Goal: Obtain resource: Obtain resource

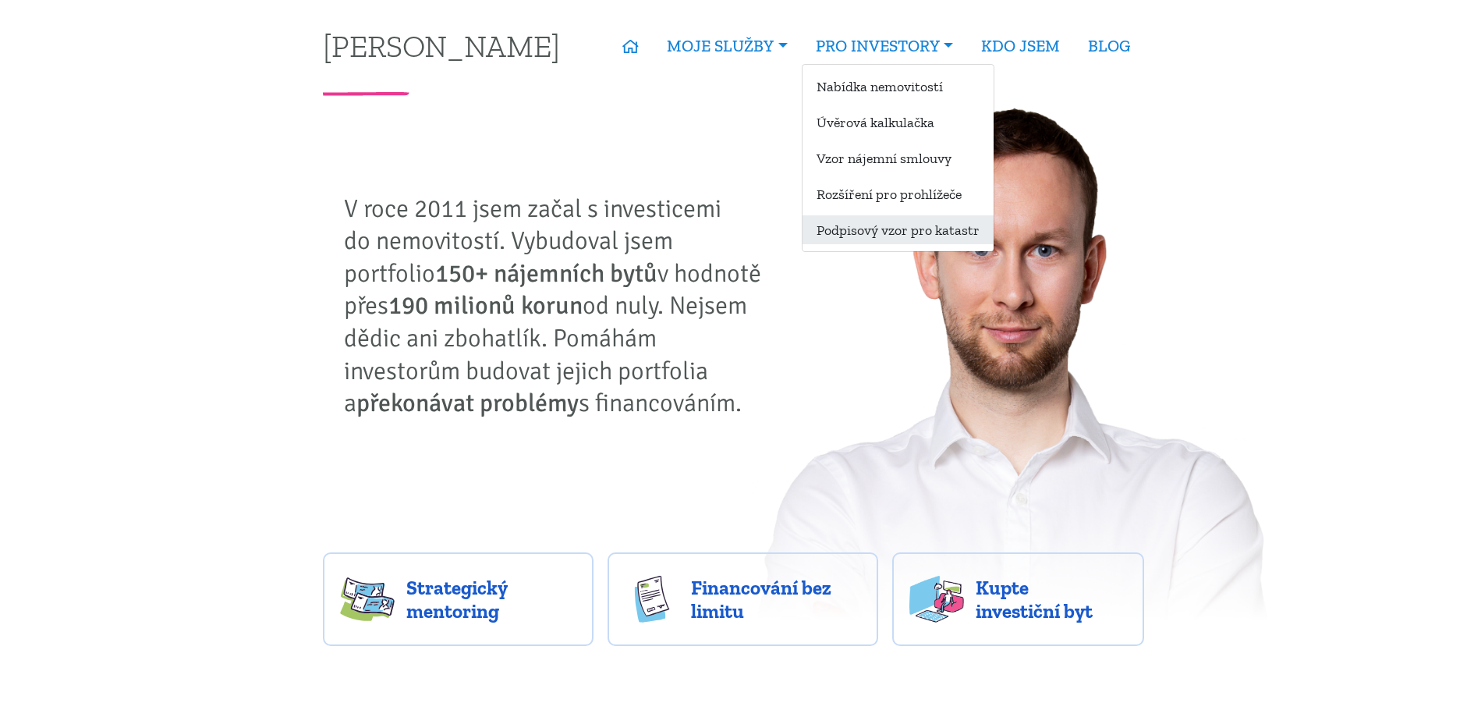
click at [911, 232] on link "Podpisový vzor pro katastr" at bounding box center [898, 229] width 191 height 29
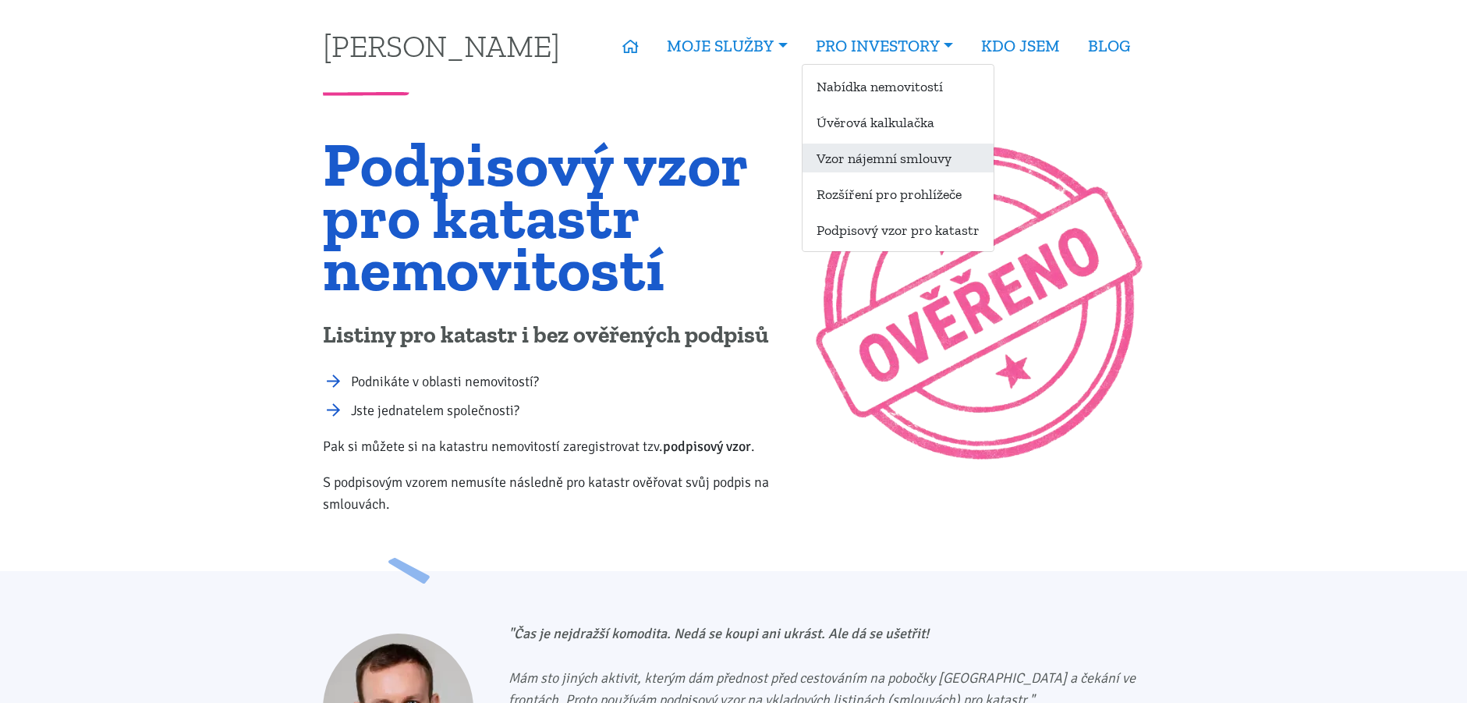
click at [869, 158] on link "Vzor nájemní smlouvy" at bounding box center [898, 158] width 191 height 29
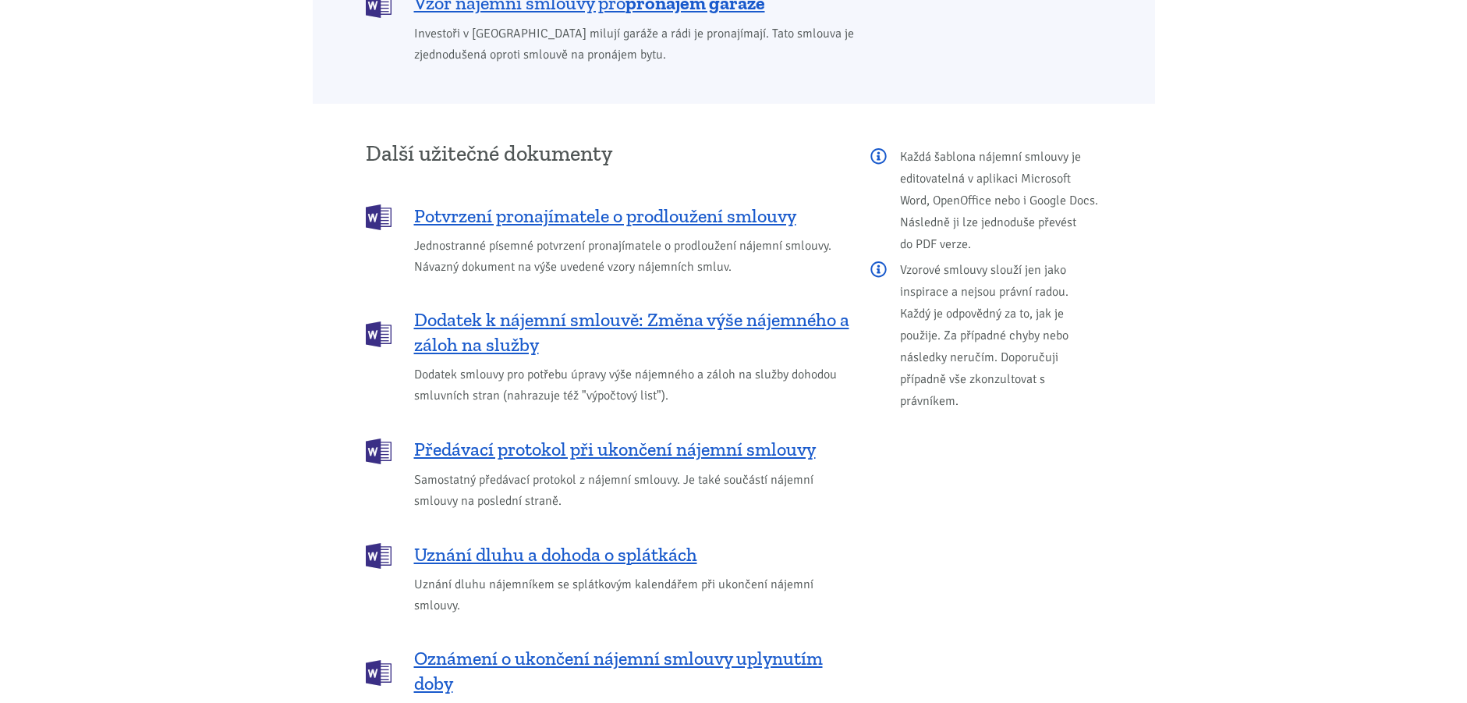
scroll to position [1742, 0]
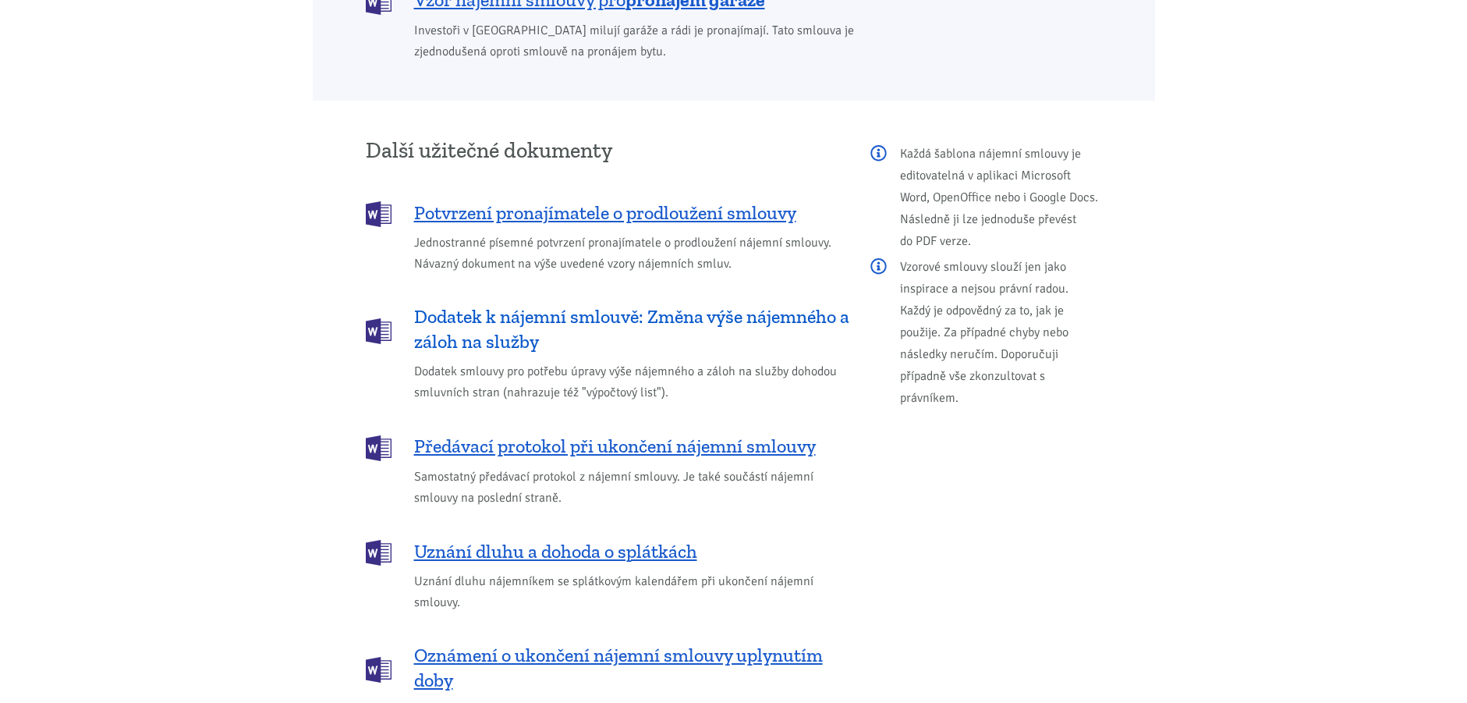
click at [664, 304] on span "Dodatek k nájemní smlouvě: Změna výše nájemného a záloh na služby" at bounding box center [631, 329] width 435 height 50
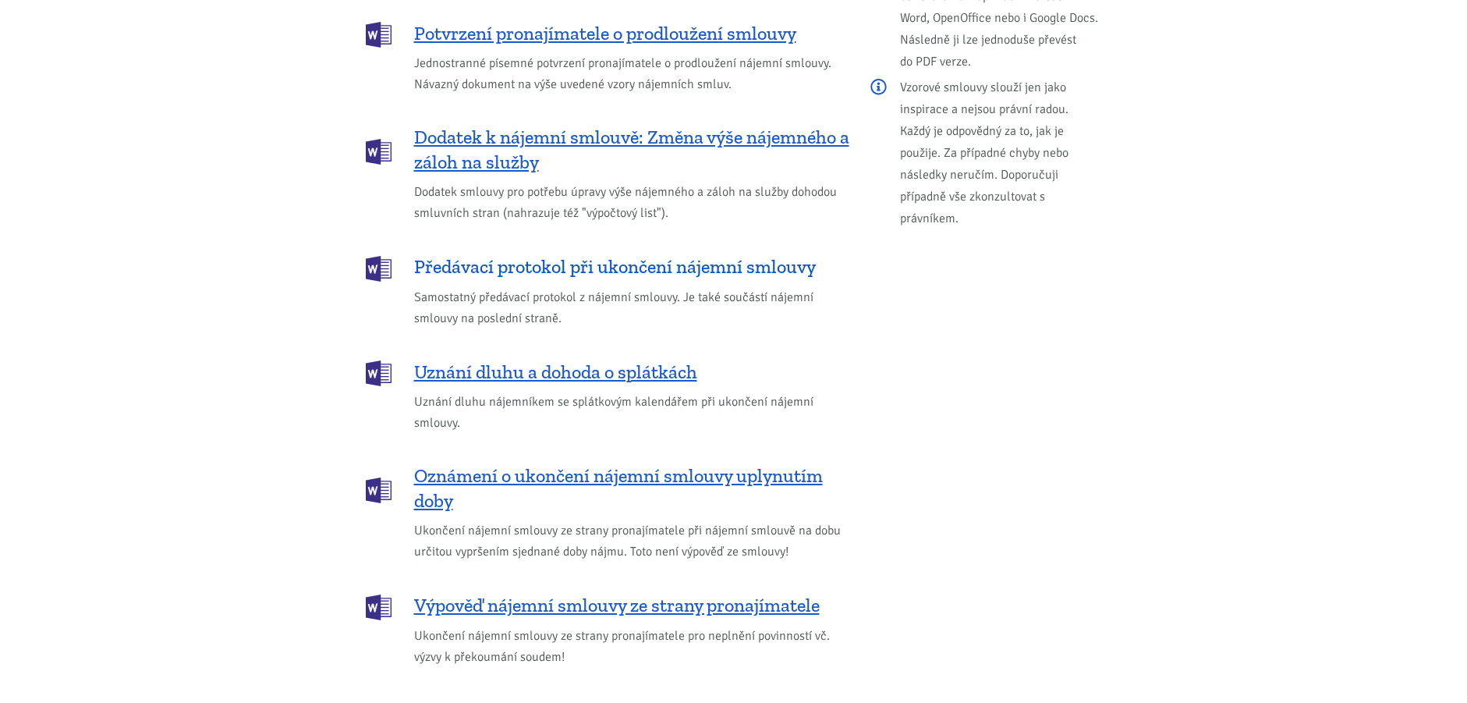
scroll to position [1929, 0]
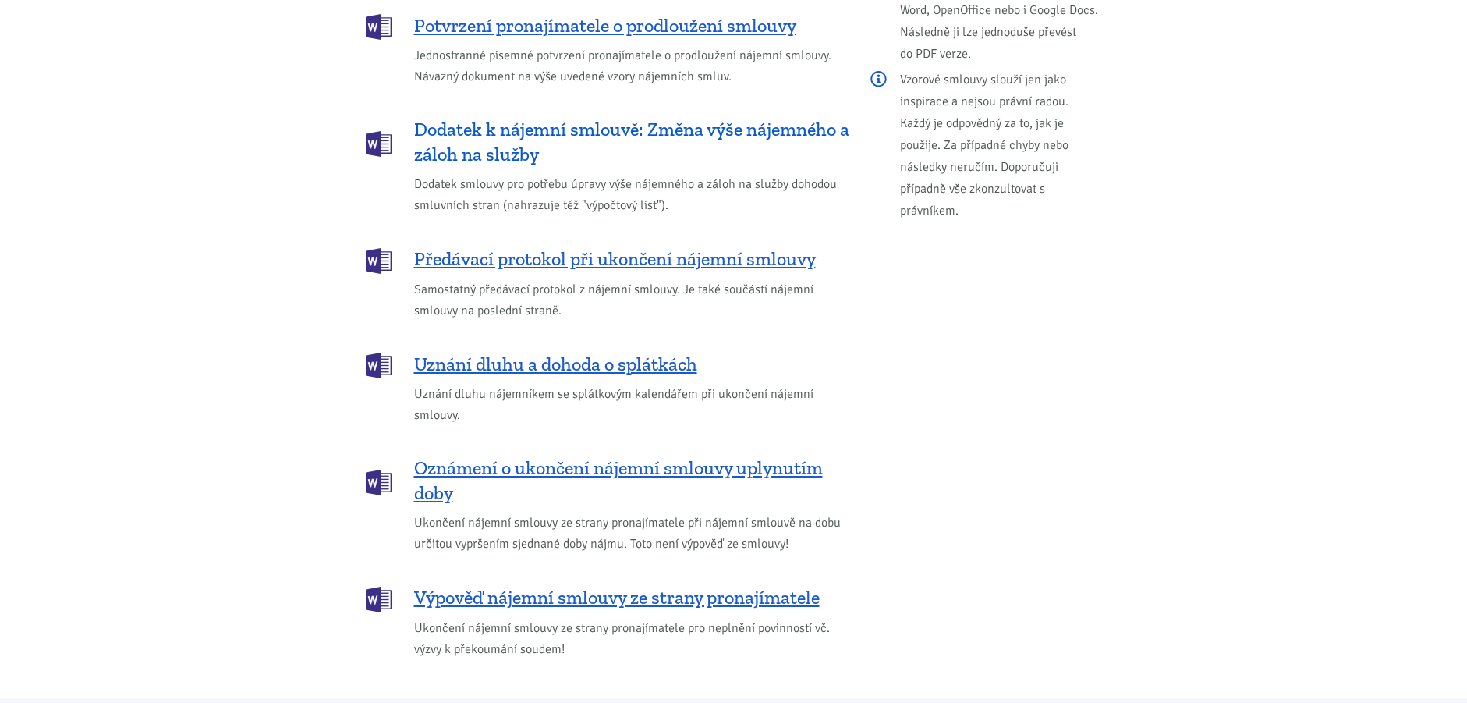
click at [496, 134] on span "Dodatek k nájemní smlouvě: Změna výše nájemného a záloh na služby" at bounding box center [631, 142] width 435 height 50
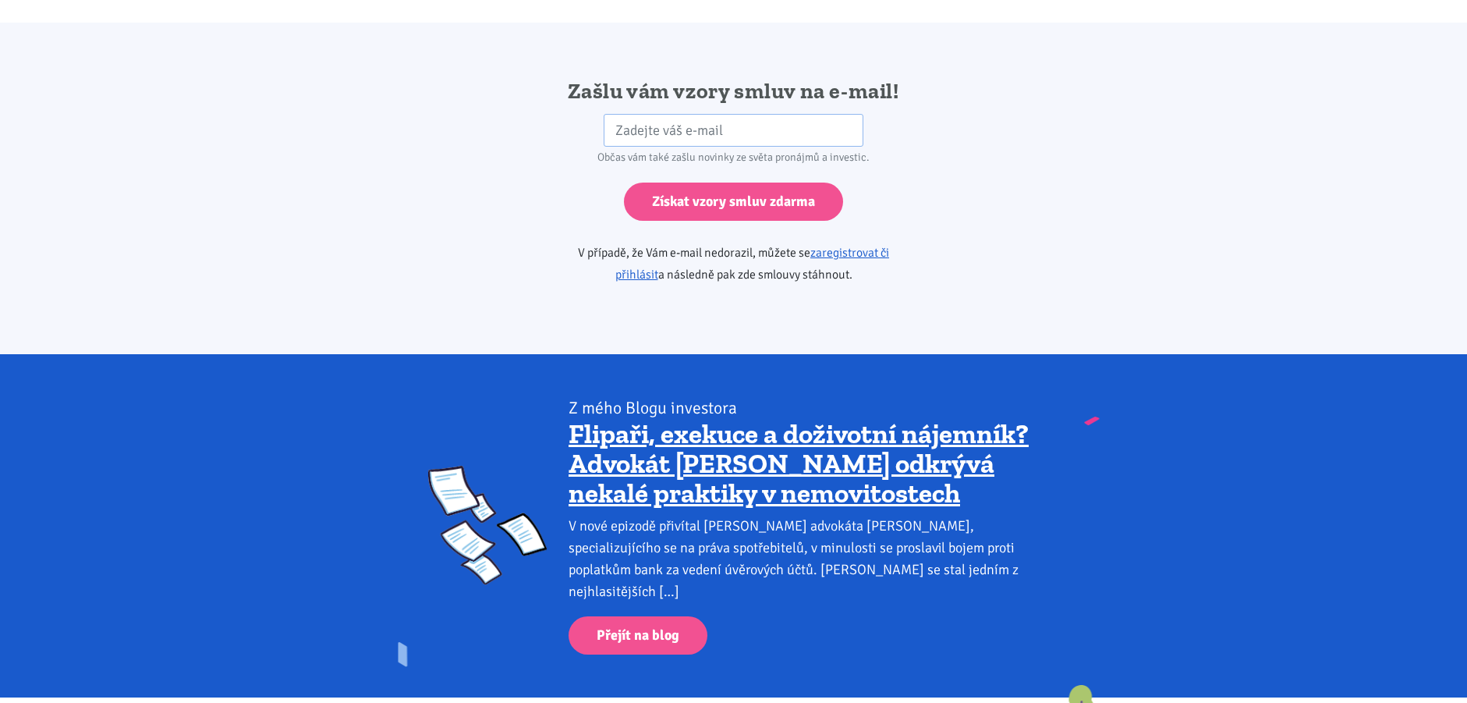
scroll to position [2606, 0]
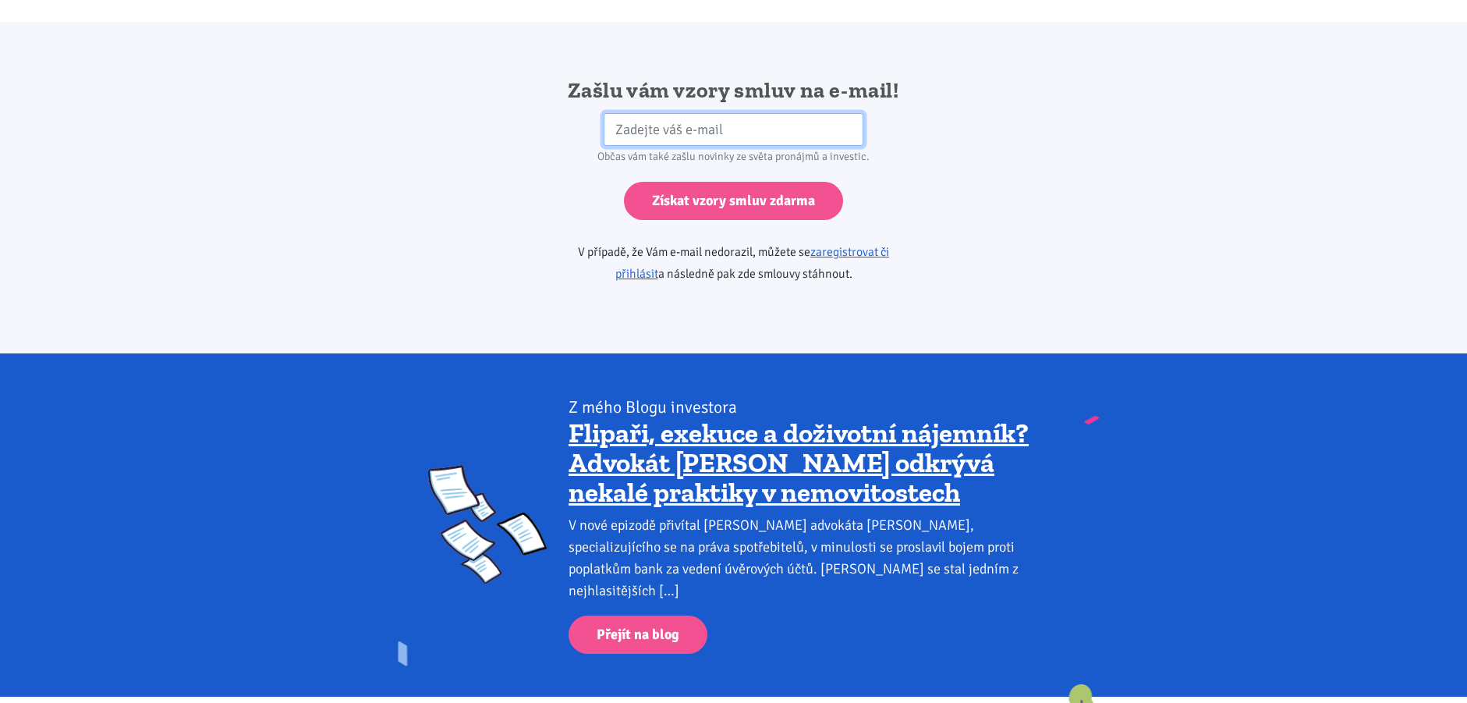
click at [743, 113] on input "email" at bounding box center [734, 130] width 260 height 34
click at [1077, 279] on div "Zašlu vám vzory smluv na e-mail! HP Občas vám také zašlu novinky ze světa proná…" at bounding box center [733, 188] width 1467 height 332
click at [890, 244] on link "zaregistrovat či přihlásit" at bounding box center [753, 262] width 275 height 37
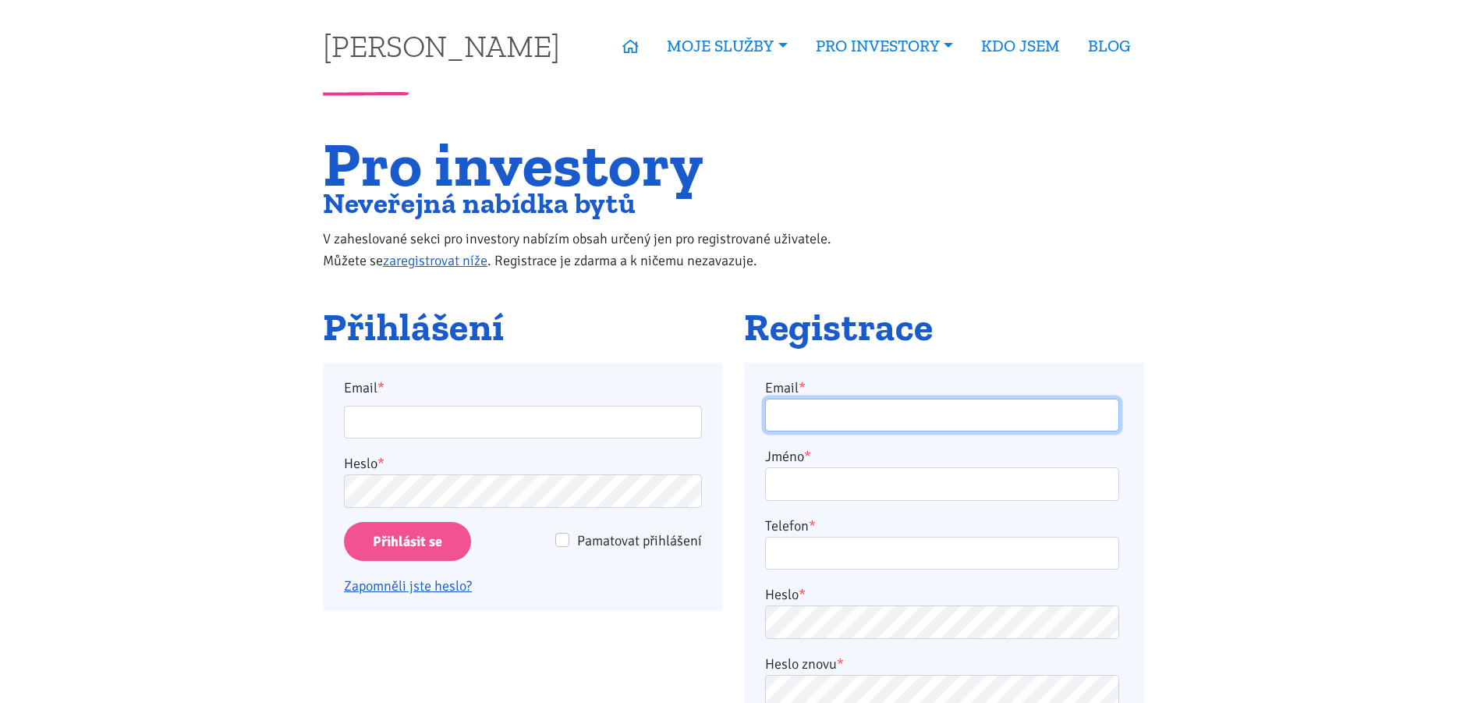
type input "[EMAIL_ADDRESS][DOMAIN_NAME]"
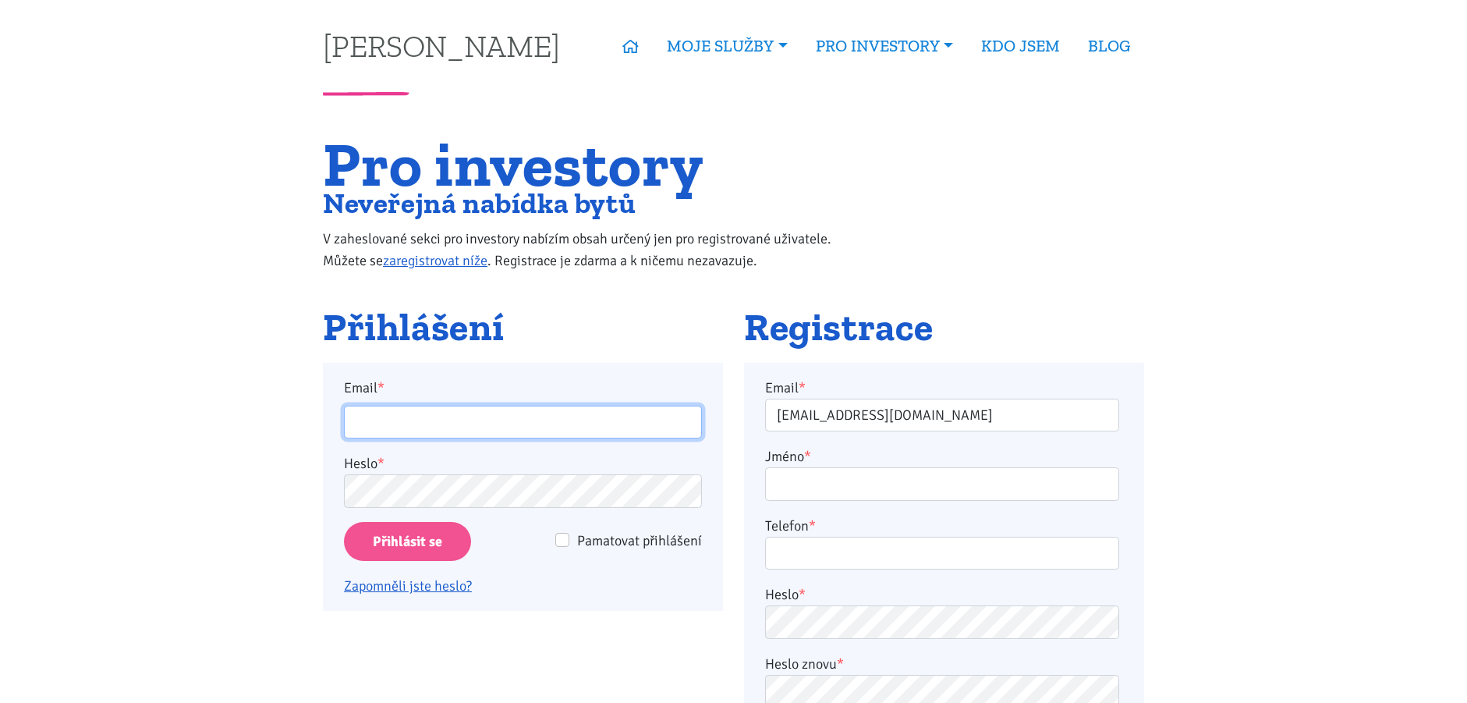
type input "[EMAIL_ADDRESS][DOMAIN_NAME]"
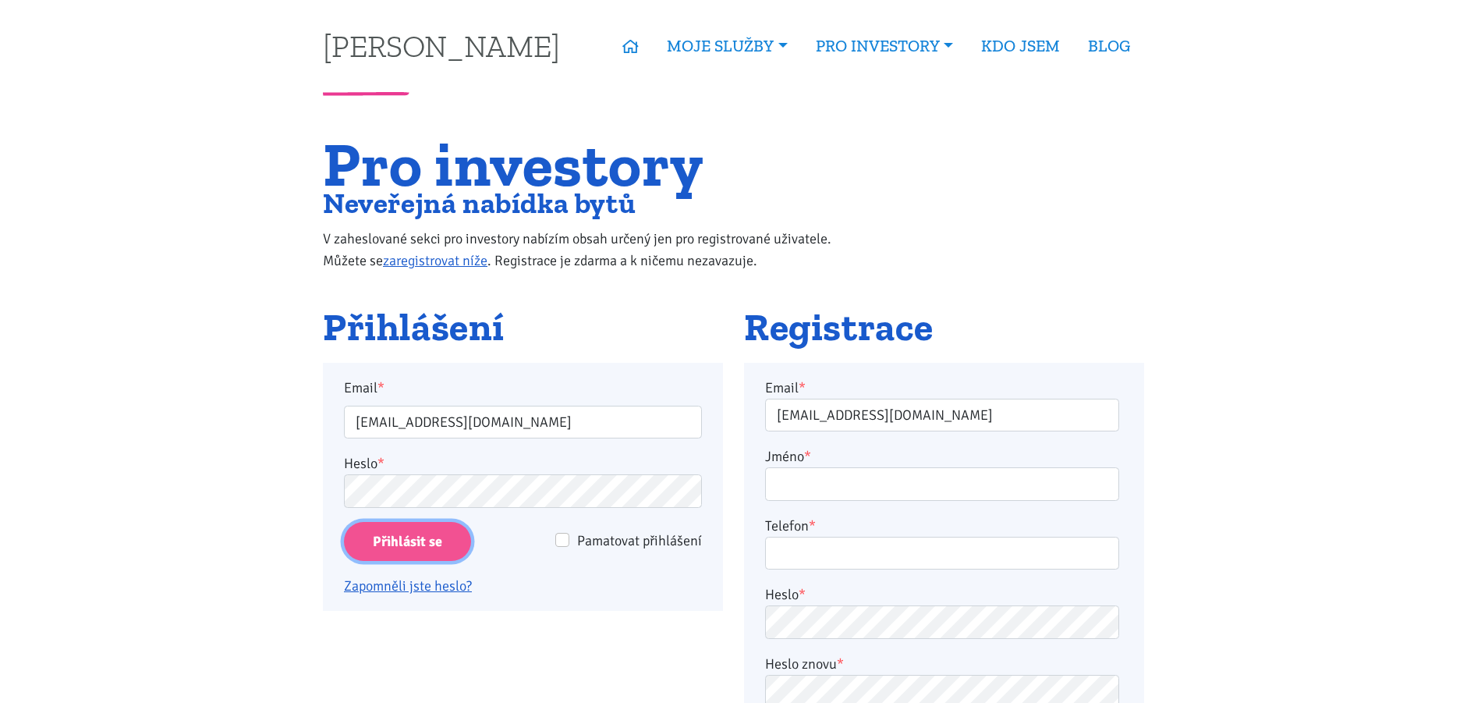
click at [445, 546] on input "Přihlásit se" at bounding box center [407, 542] width 127 height 40
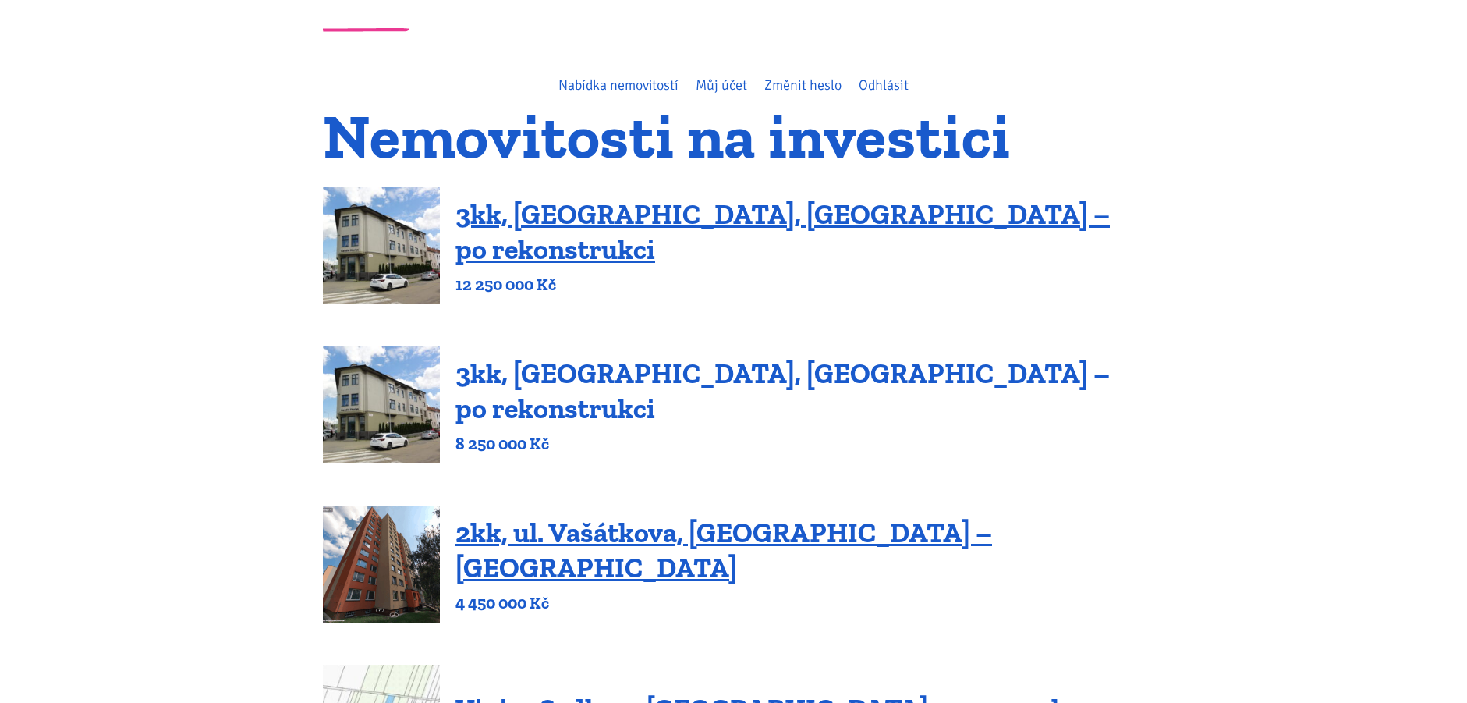
scroll to position [73, 0]
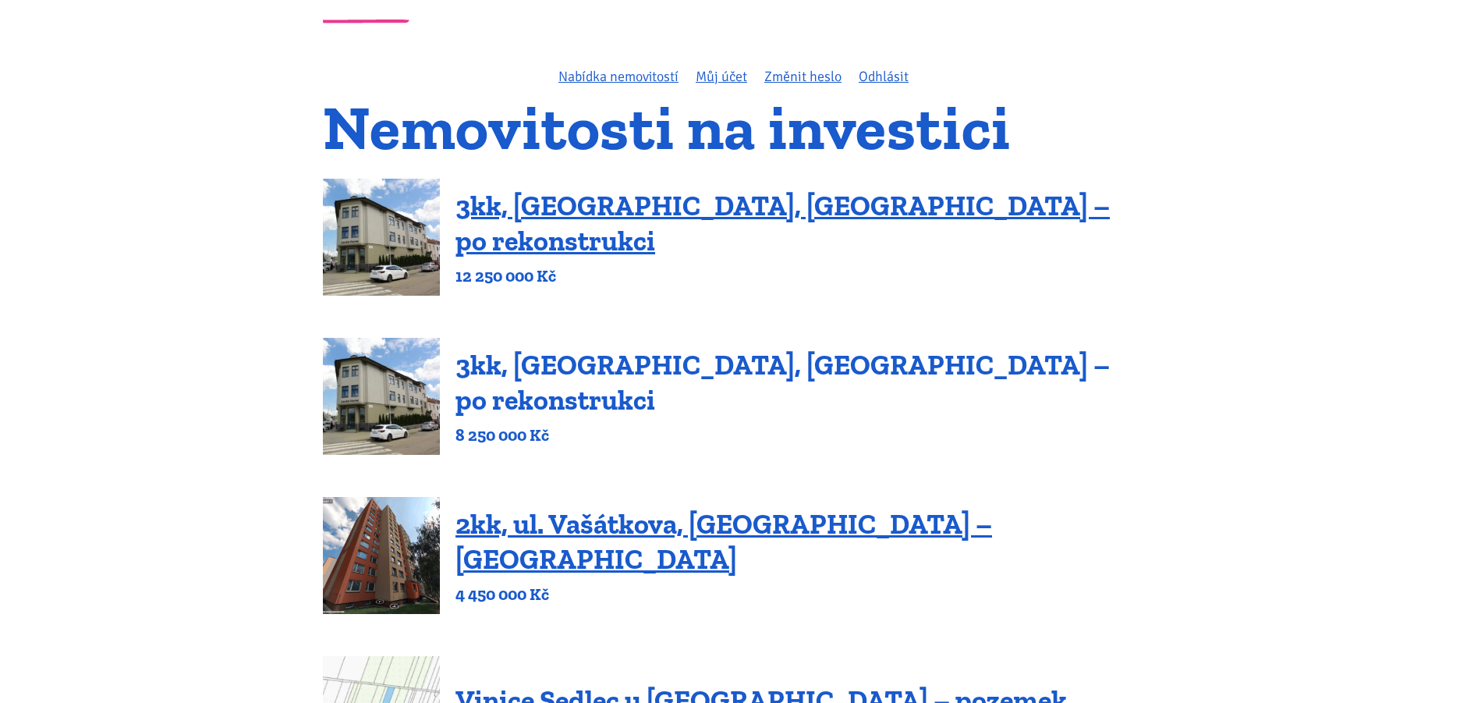
click at [615, 383] on link "3kk, Olomoucká, Brno – po rekonstrukci" at bounding box center [783, 382] width 655 height 69
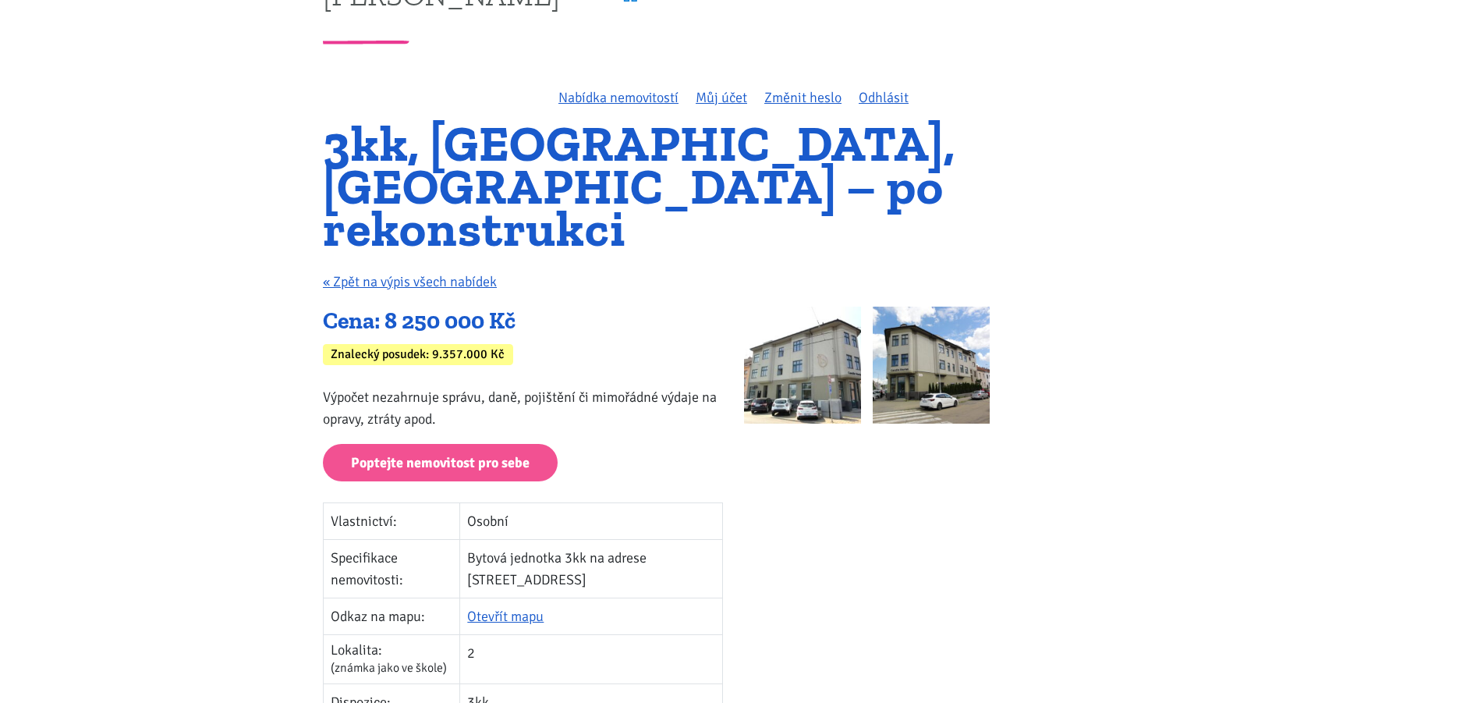
scroll to position [52, 0]
click at [824, 346] on img at bounding box center [802, 364] width 117 height 117
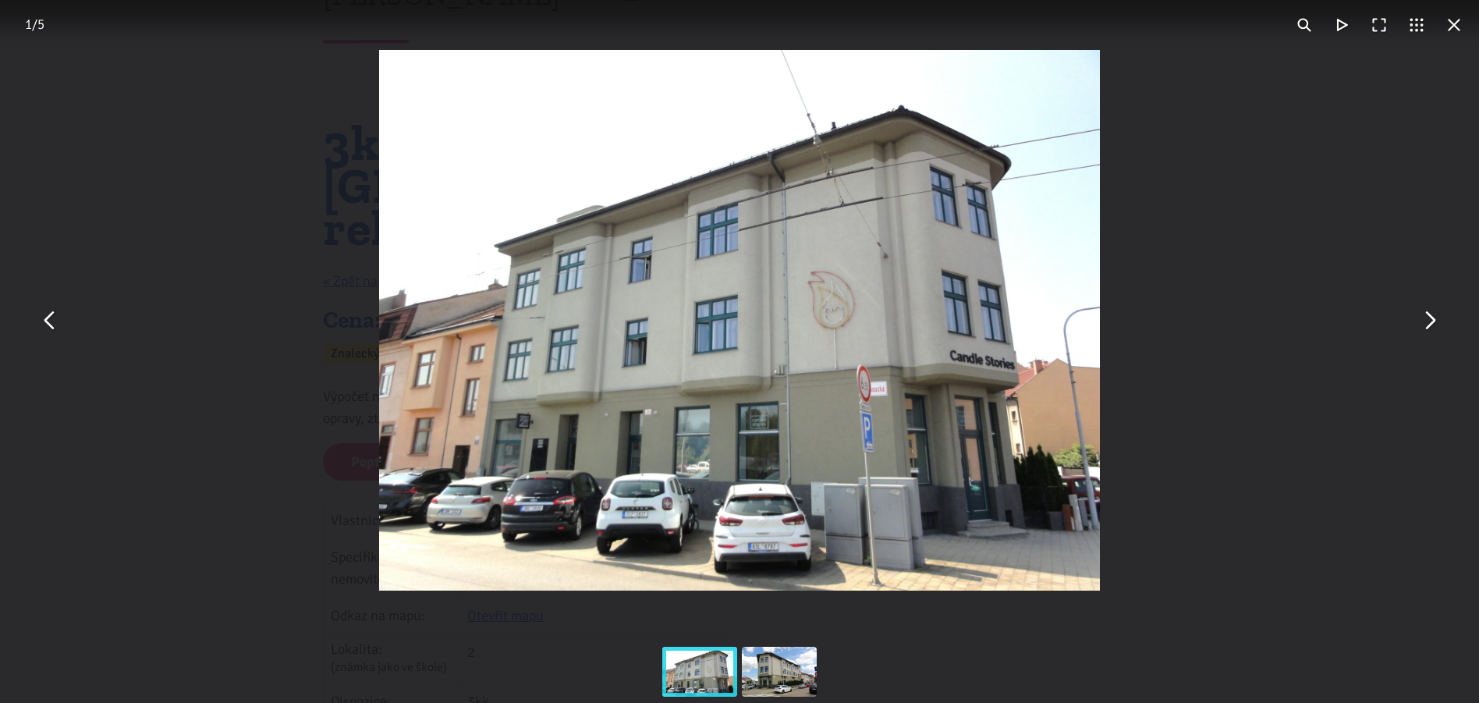
click at [1427, 325] on button "You can close this modal content with the ESC key" at bounding box center [1428, 320] width 37 height 37
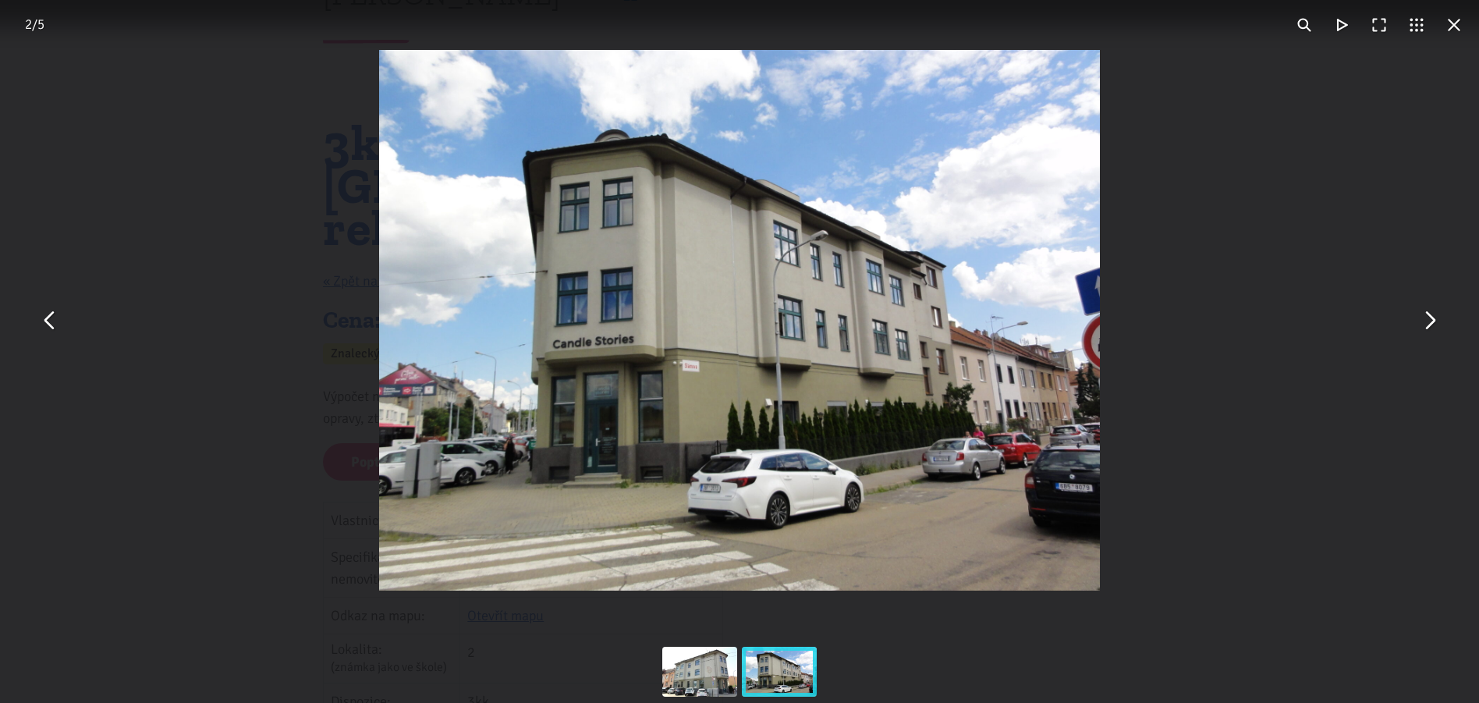
click at [1447, 27] on button "You can close this modal content with the ESC key" at bounding box center [1453, 24] width 37 height 37
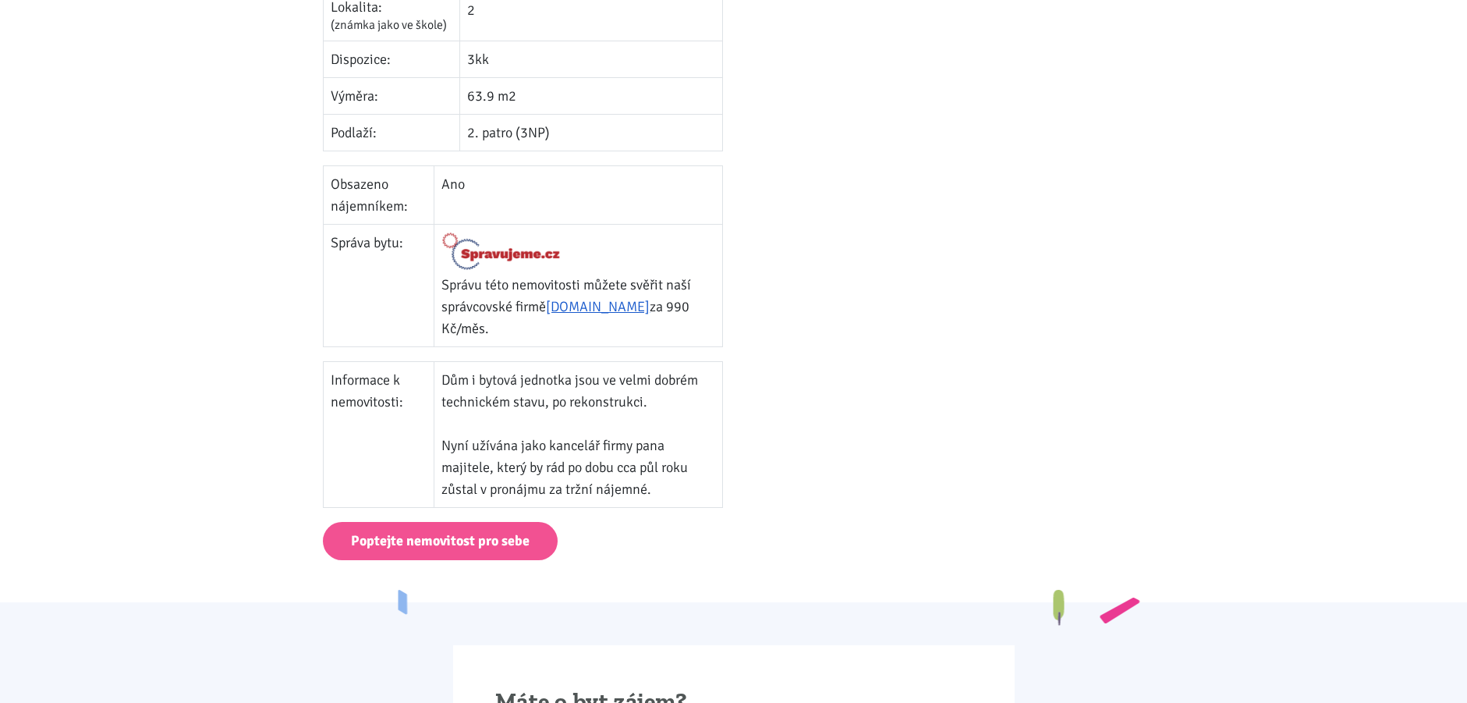
scroll to position [681, 0]
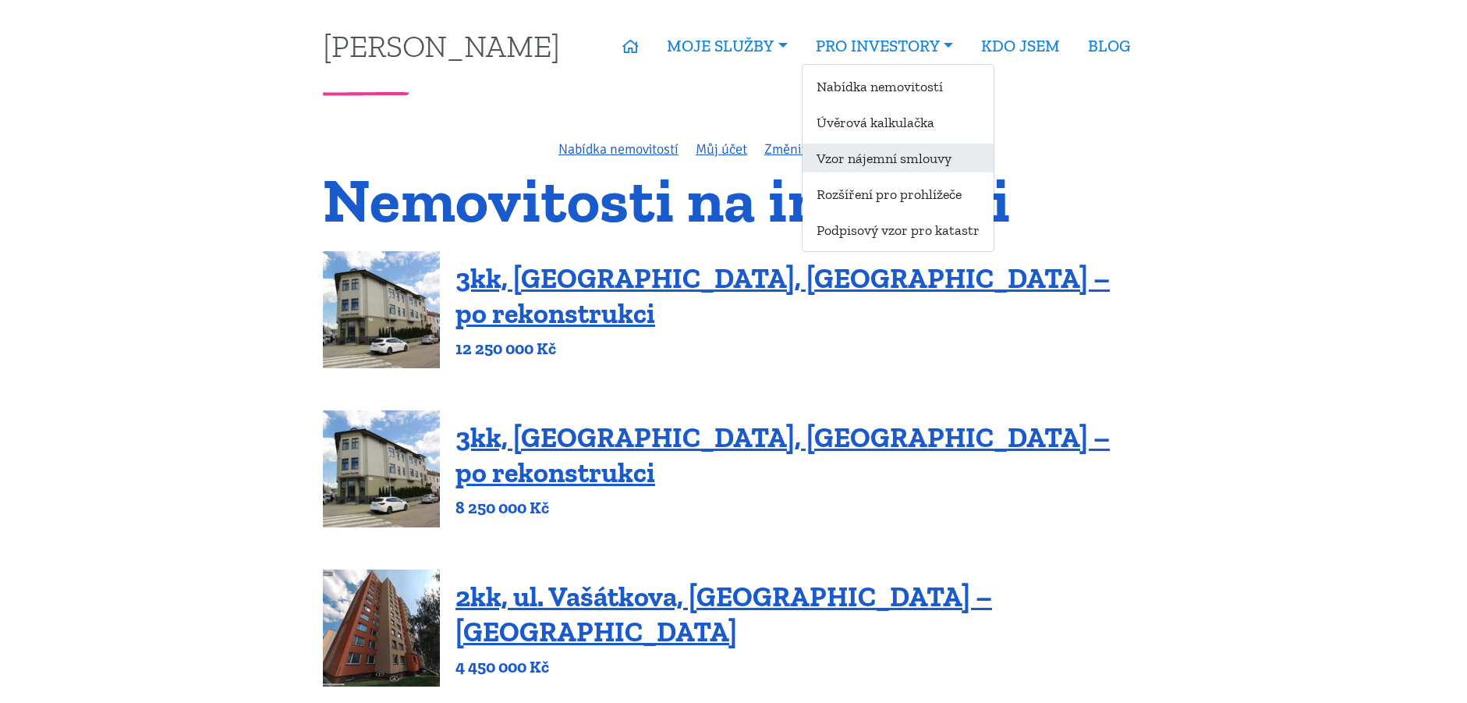
click at [902, 158] on link "Vzor nájemní smlouvy" at bounding box center [898, 158] width 191 height 29
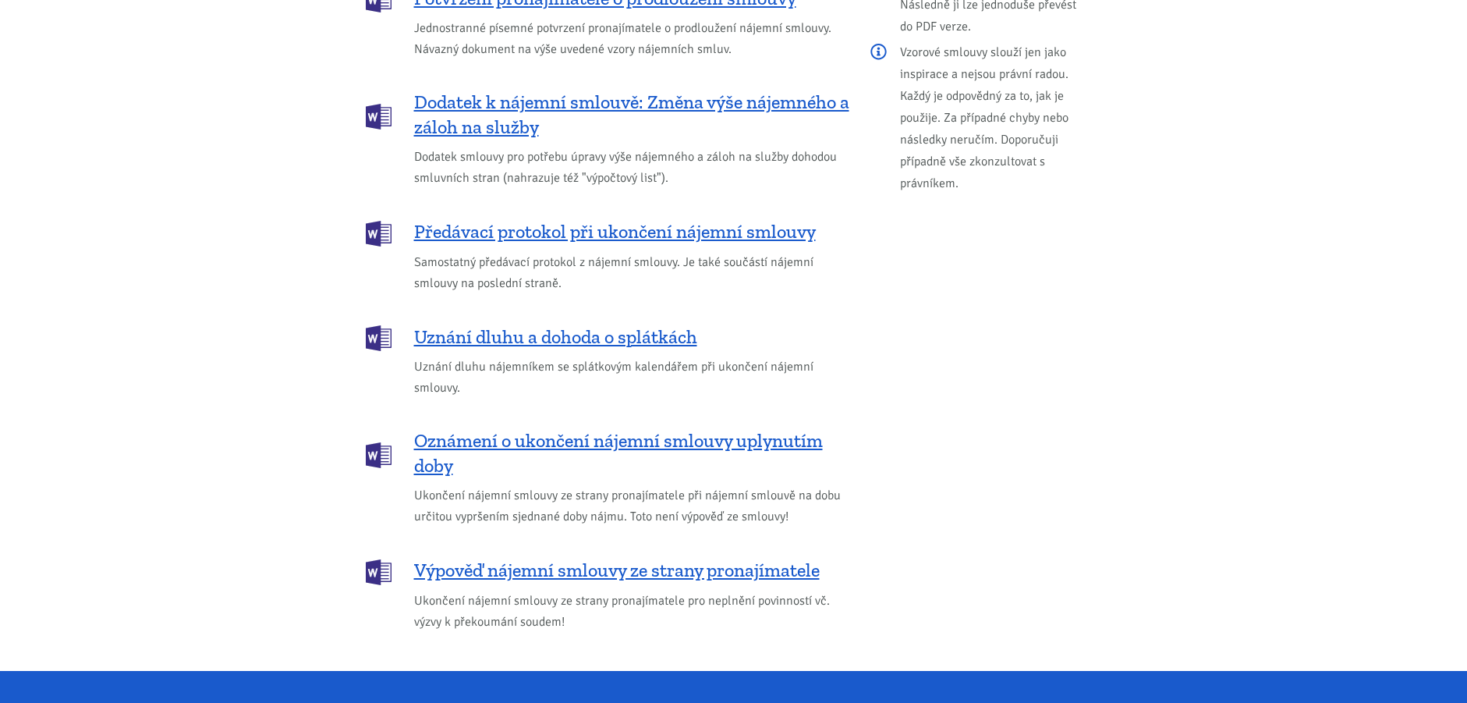
scroll to position [1954, 0]
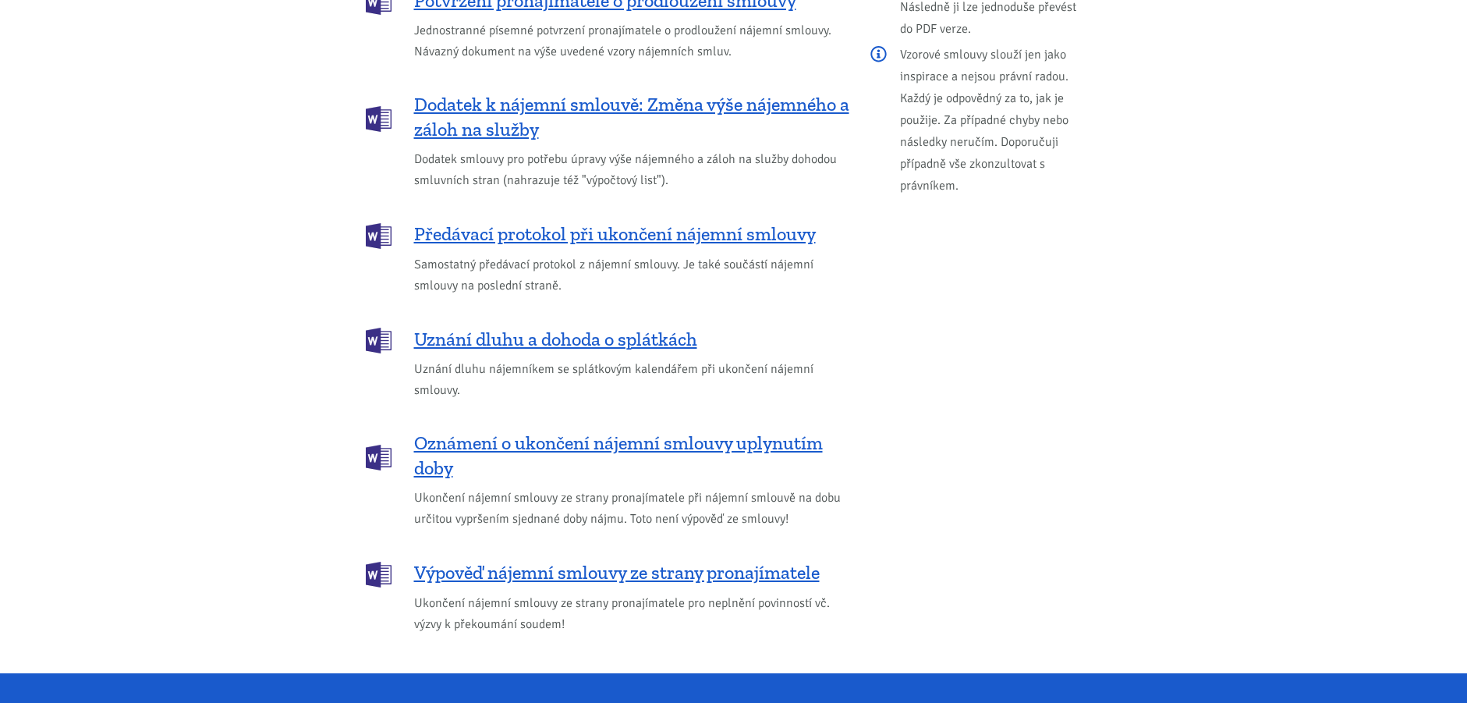
click at [626, 563] on p "Výpověď nájemní smlouvy ze strany pronajímatele Ukončení nájemní smlouvy ze str…" at bounding box center [608, 597] width 484 height 75
click at [626, 560] on span "Výpověď nájemní smlouvy ze strany pronajímatele" at bounding box center [617, 572] width 406 height 25
click at [554, 431] on span "Oznámení o ukončení nájemní smlouvy uplynutím doby" at bounding box center [631, 456] width 435 height 50
click at [573, 327] on span "Uznání dluhu a dohoda o splátkách" at bounding box center [555, 339] width 283 height 25
click at [634, 222] on span "Předávací protokol při ukončení nájemní smlouvy" at bounding box center [615, 234] width 402 height 25
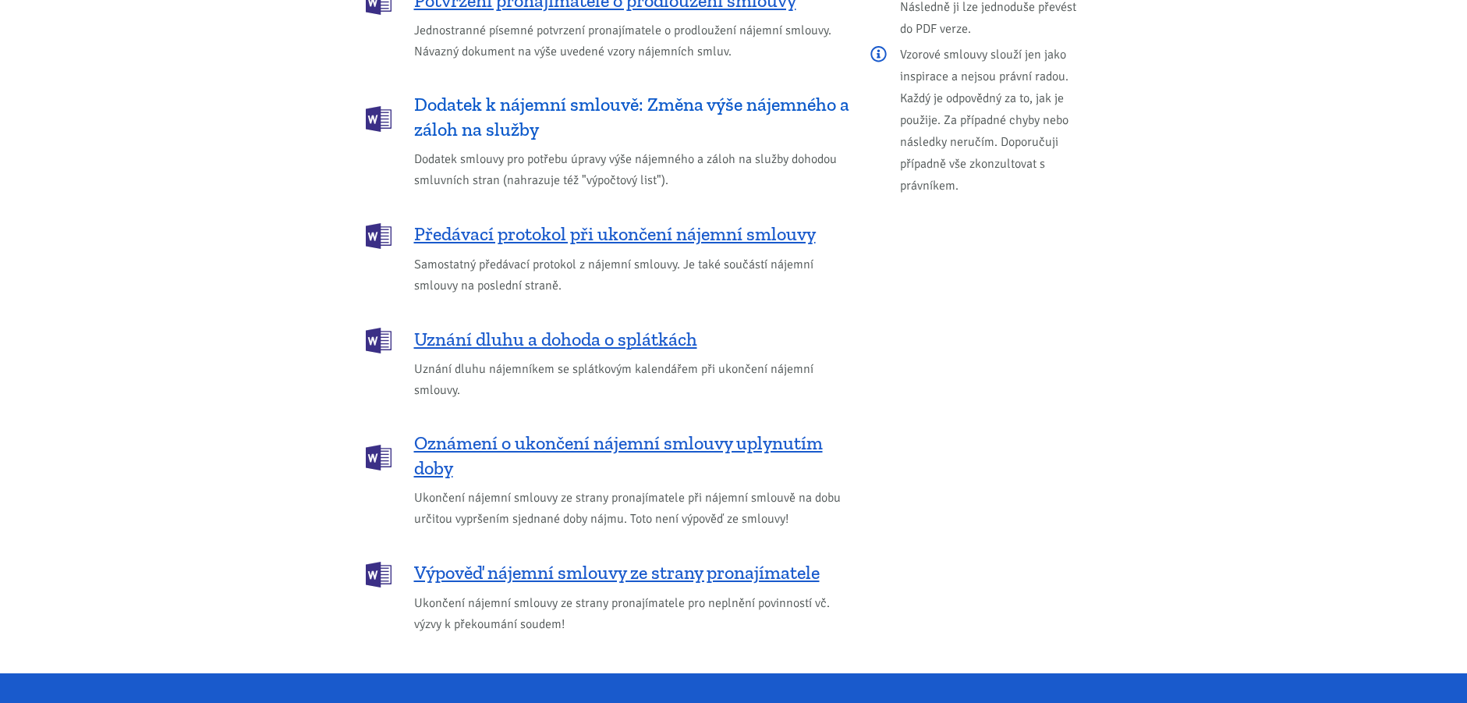
click at [608, 98] on span "Dodatek k nájemní smlouvě: Změna výše nájemného a záloh na služby" at bounding box center [631, 117] width 435 height 50
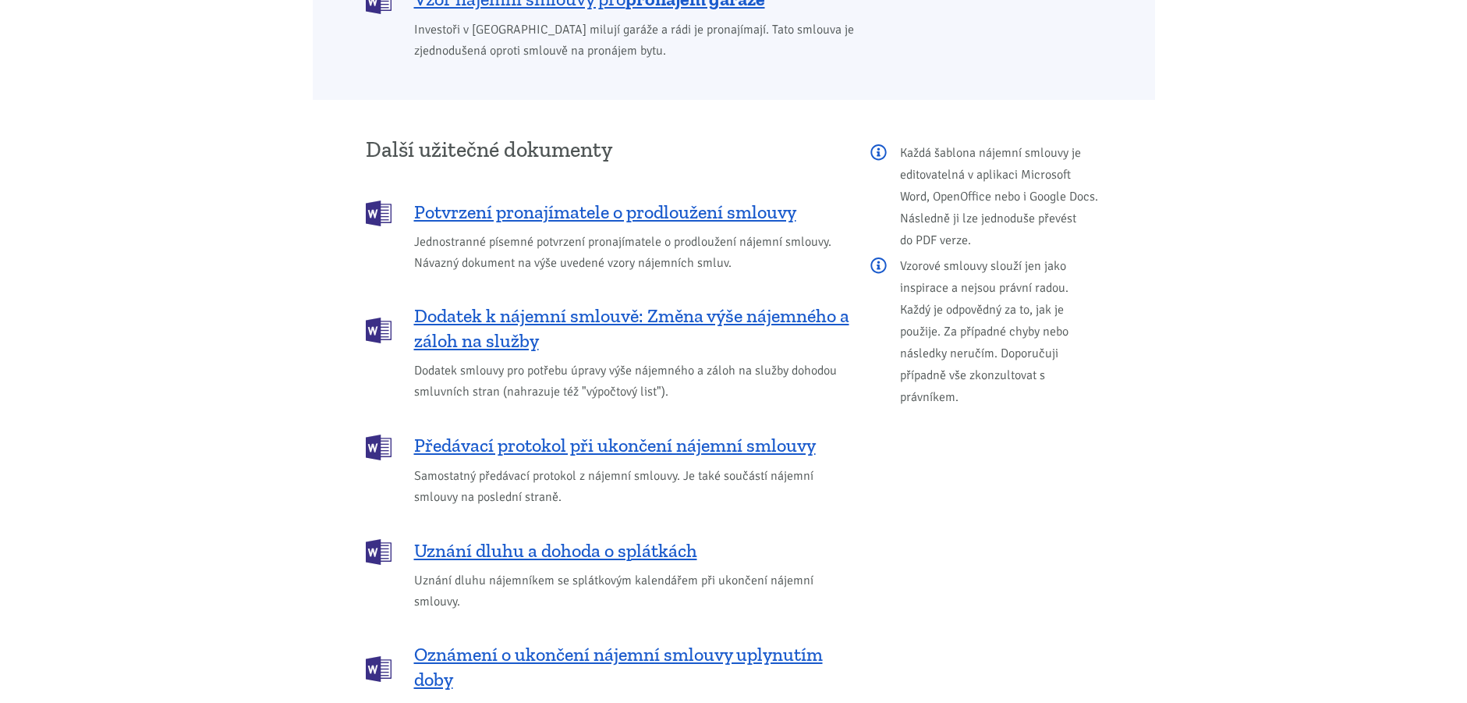
scroll to position [1741, 0]
click at [628, 201] on span "Potvrzení pronajímatele o prodloužení smlouvy" at bounding box center [605, 213] width 382 height 25
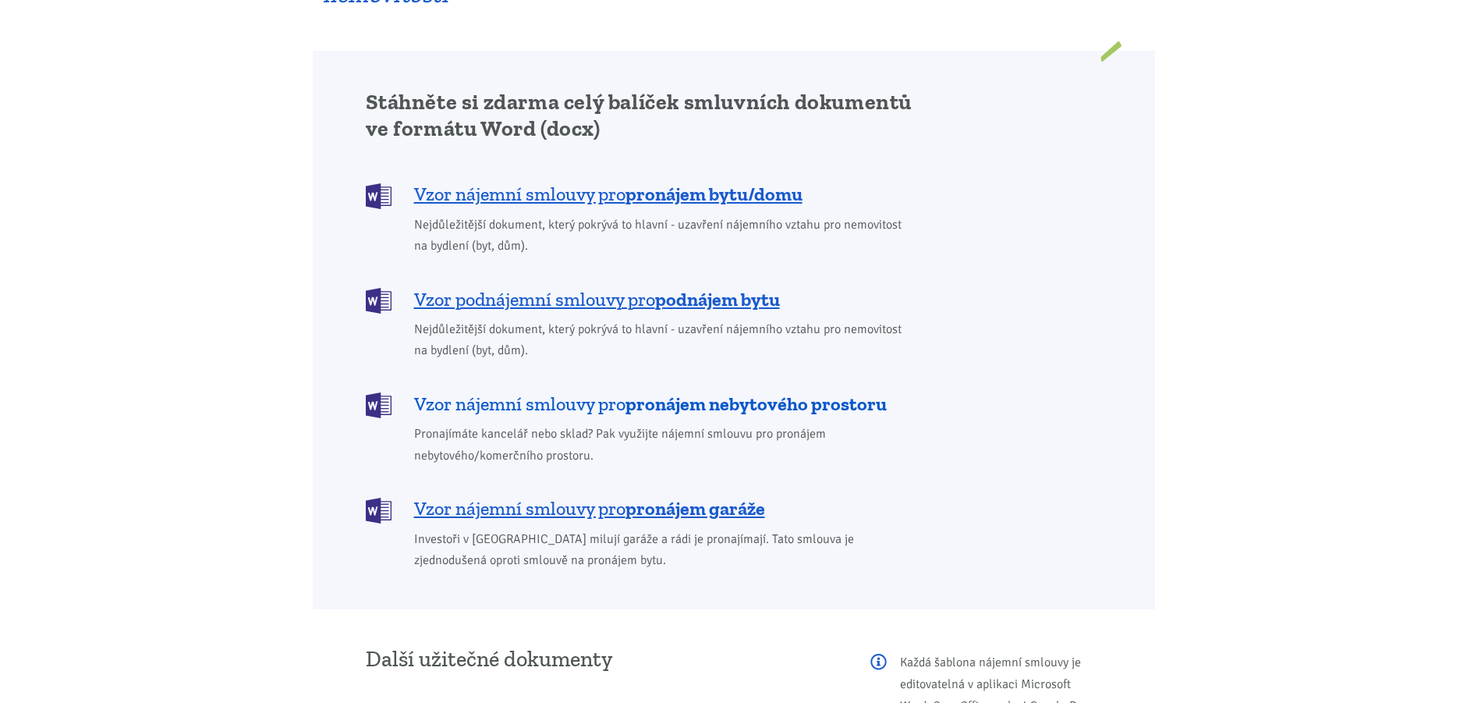
scroll to position [1232, 0]
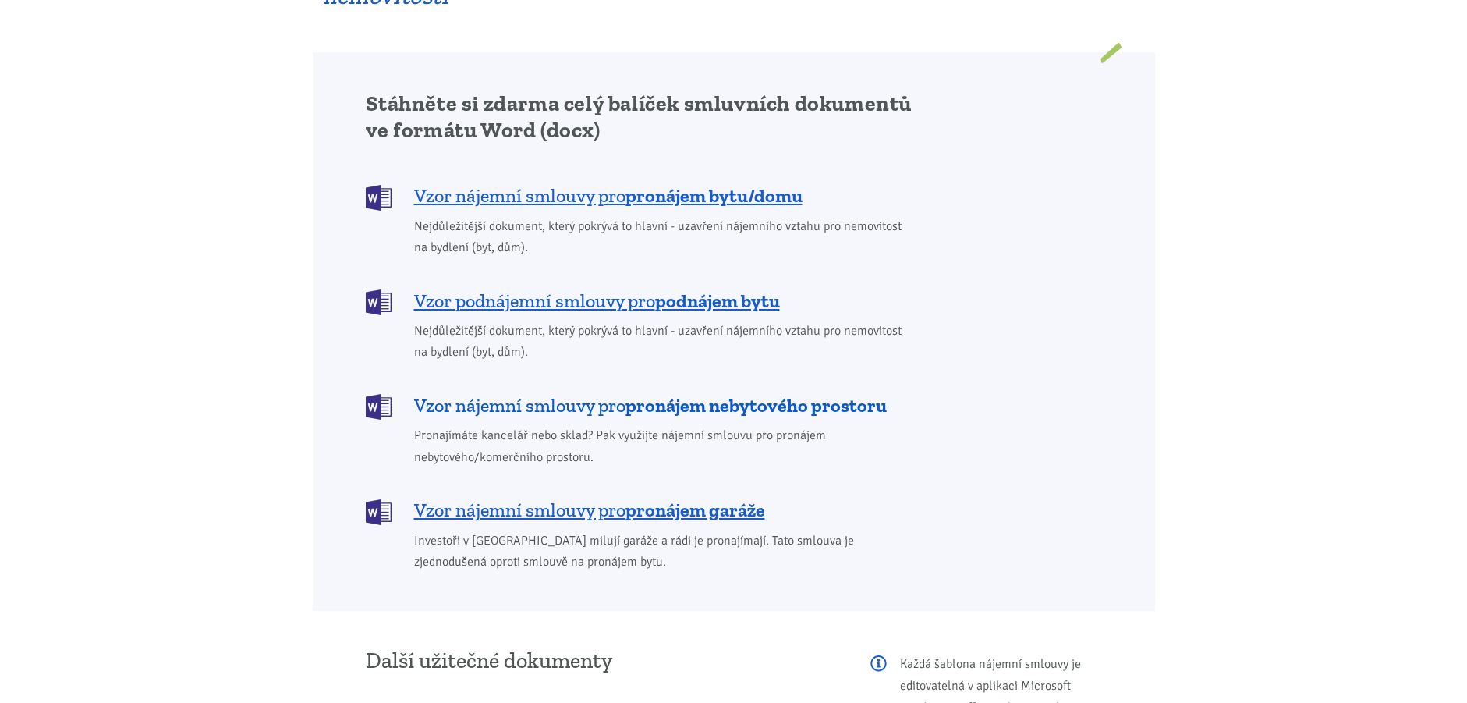
click at [653, 394] on b "pronájem nebytového prostoru" at bounding box center [756, 405] width 261 height 23
click at [656, 184] on b "pronájem bytu/domu" at bounding box center [714, 195] width 177 height 23
click at [591, 498] on span "Vzor nájemní smlouvy pro pronájem garáže" at bounding box center [589, 510] width 351 height 25
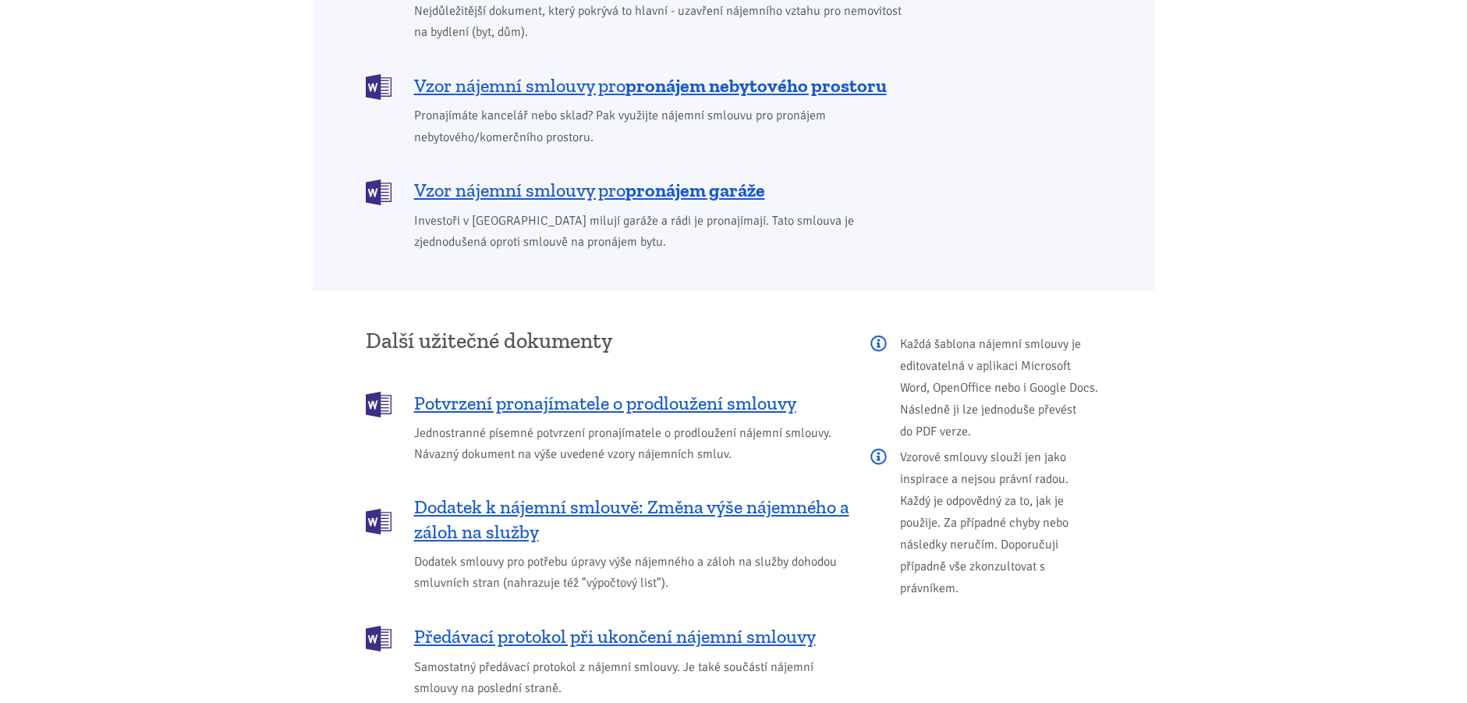
scroll to position [1580, 0]
